Goal: Check status

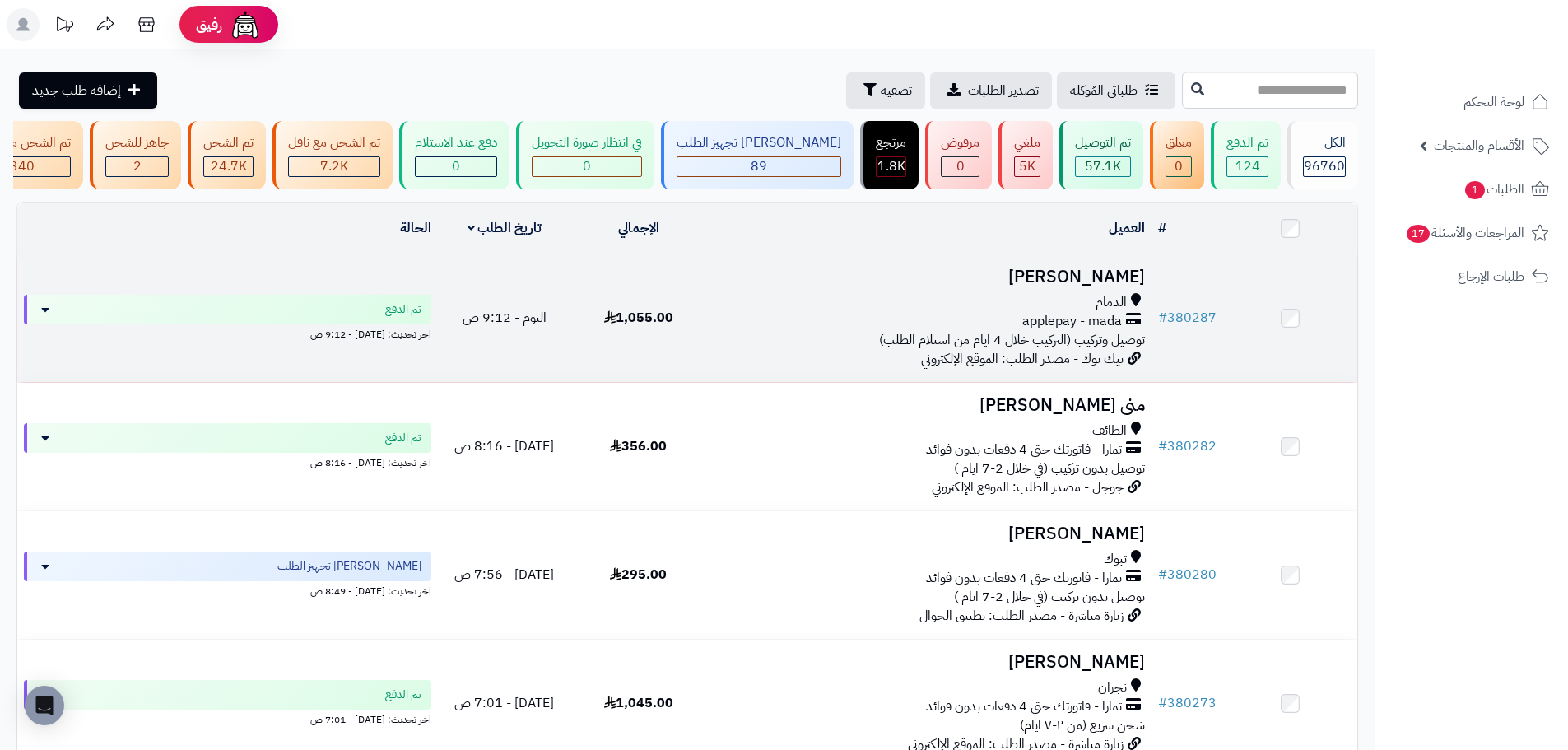
click at [1048, 312] on div "الدمام" at bounding box center [928, 302] width 433 height 19
